Goal: Task Accomplishment & Management: Manage account settings

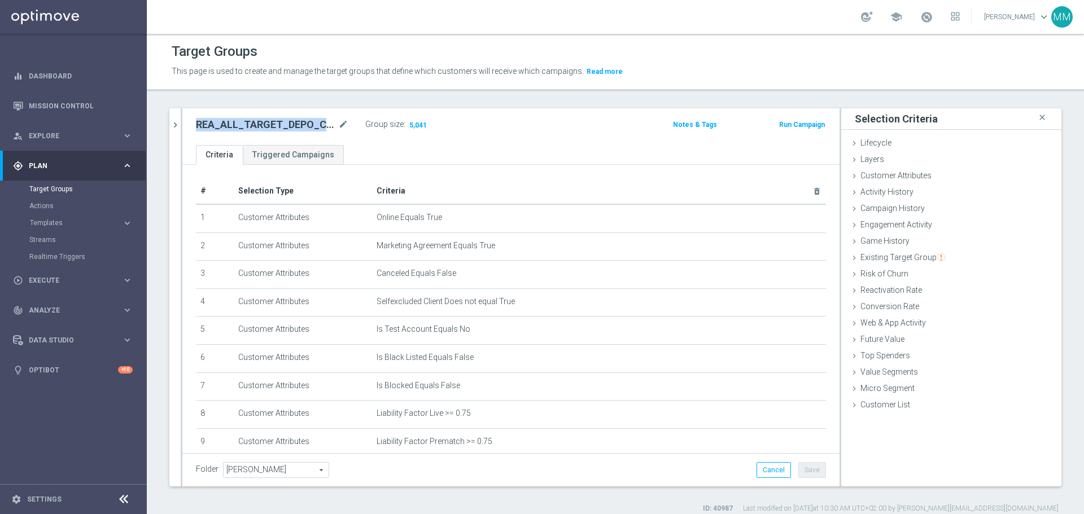
scroll to position [403, 0]
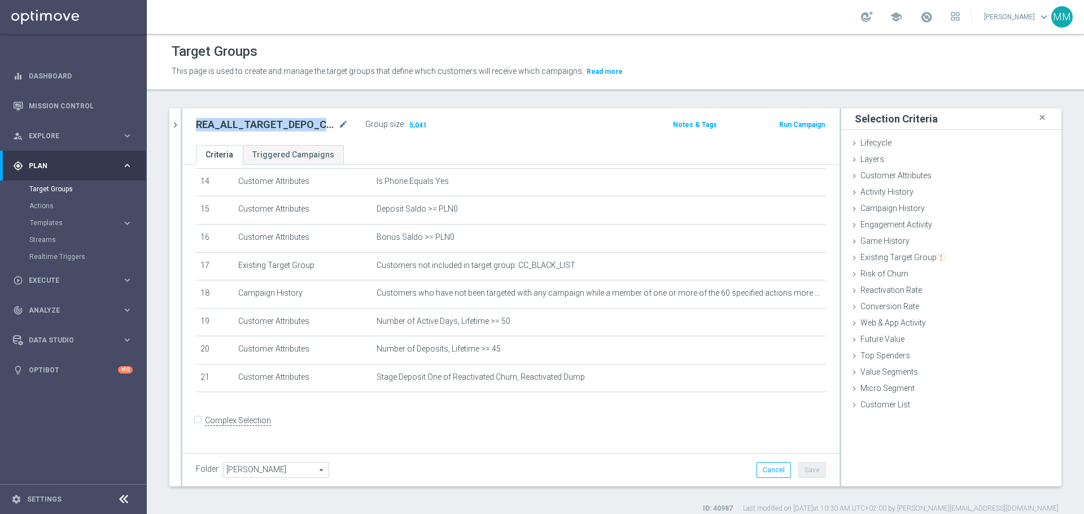
click at [273, 123] on h2 "REA_ALL_TARGET_DEPO_CC EL MS 100% do 300 PLN_080925" at bounding box center [266, 125] width 140 height 14
click at [272, 123] on h2 "REA_ALL_TARGET_DEPO_CC EL MS 100% do 300 PLN_080925" at bounding box center [266, 125] width 140 height 14
